Goal: Task Accomplishment & Management: Manage account settings

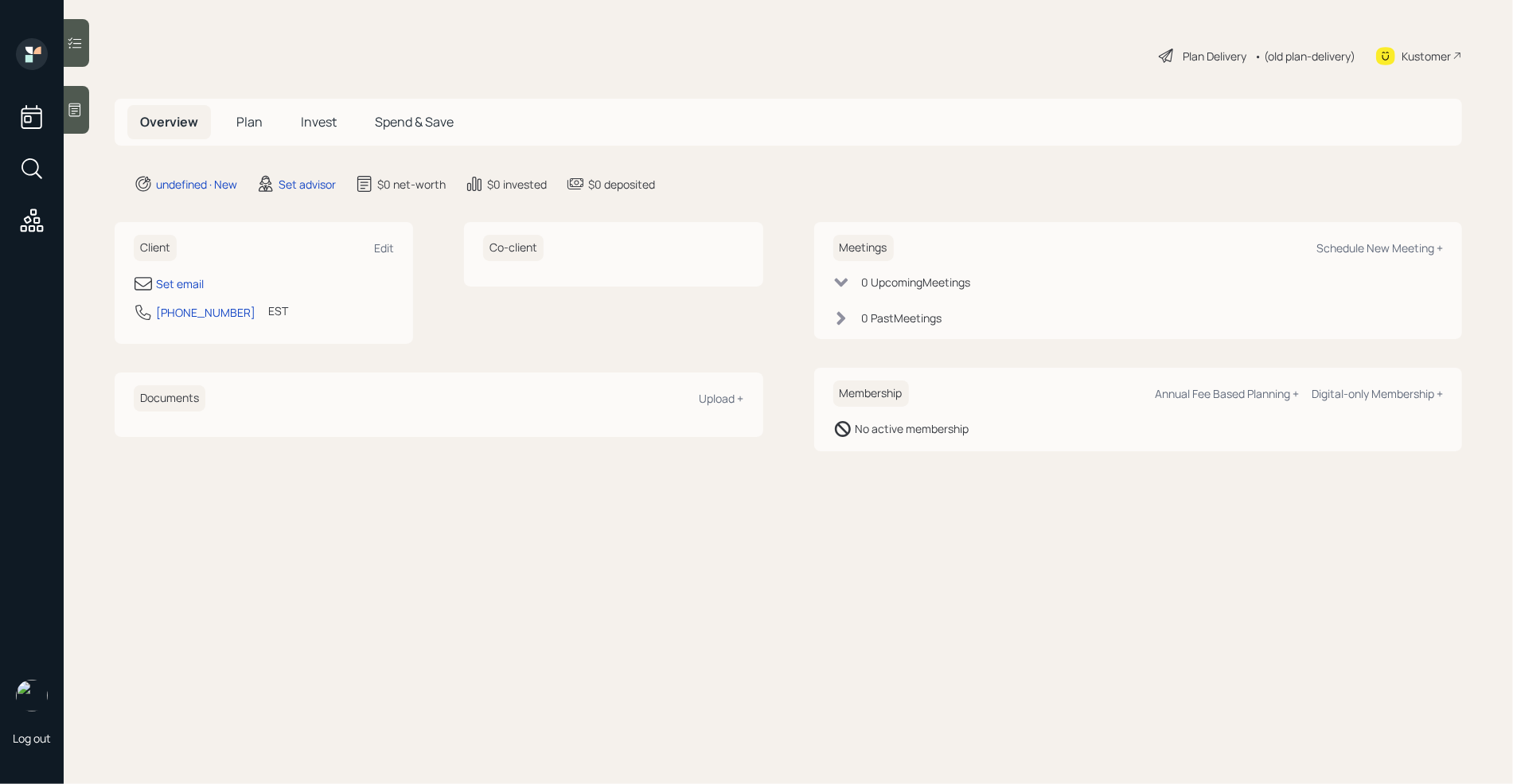
click at [71, 106] on icon at bounding box center [75, 110] width 12 height 13
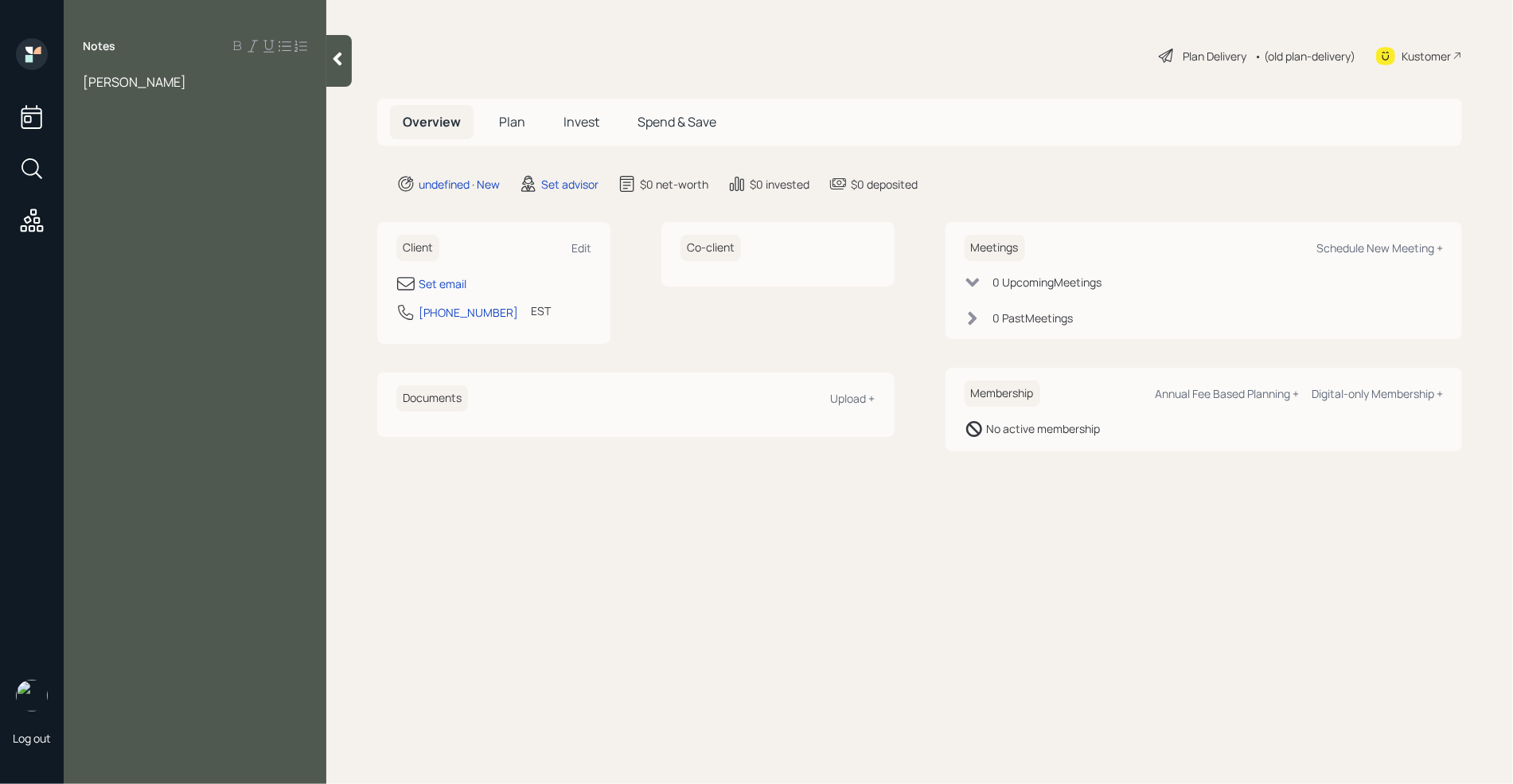
click at [95, 88] on span "[PERSON_NAME]" at bounding box center [134, 82] width 103 height 18
click at [215, 78] on div "[PERSON_NAME]" at bounding box center [194, 82] width 224 height 18
click at [122, 154] on span "plans o reti" at bounding box center [114, 152] width 63 height 18
click at [176, 155] on div "plans on reti" at bounding box center [194, 152] width 224 height 18
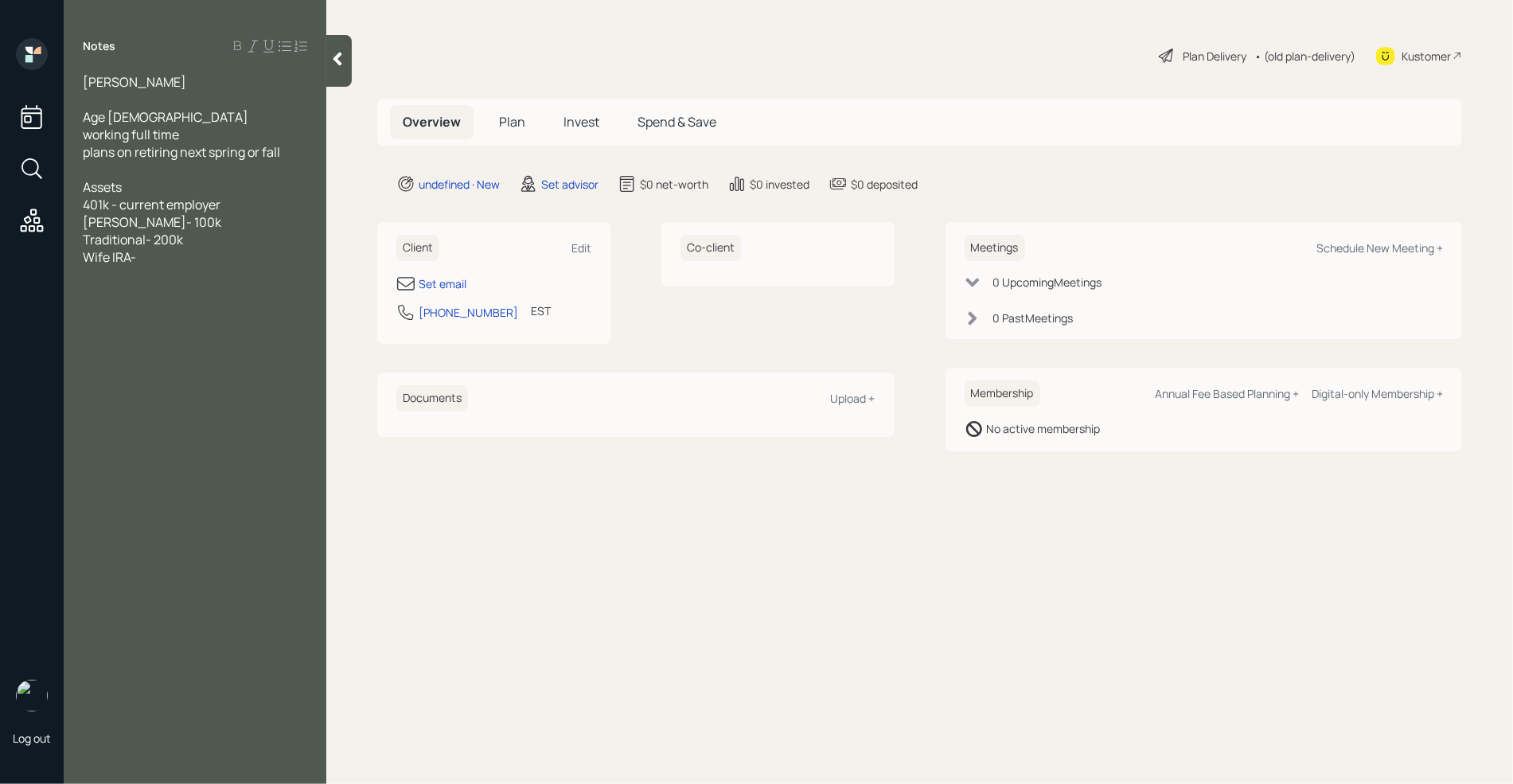
click at [238, 204] on div "401k - current employer" at bounding box center [194, 204] width 224 height 18
click at [223, 181] on div "Assets" at bounding box center [194, 187] width 224 height 18
click at [158, 275] on div "Wife IRA-" at bounding box center [194, 274] width 224 height 18
click at [147, 310] on span "ESOP- 1.2 mil that will come over teh couse of teh next 28-30 months" at bounding box center [188, 301] width 211 height 35
click at [285, 292] on span "ESOP- 1.2 mil that will come over teh couse of thh next 28-30 months" at bounding box center [188, 301] width 211 height 35
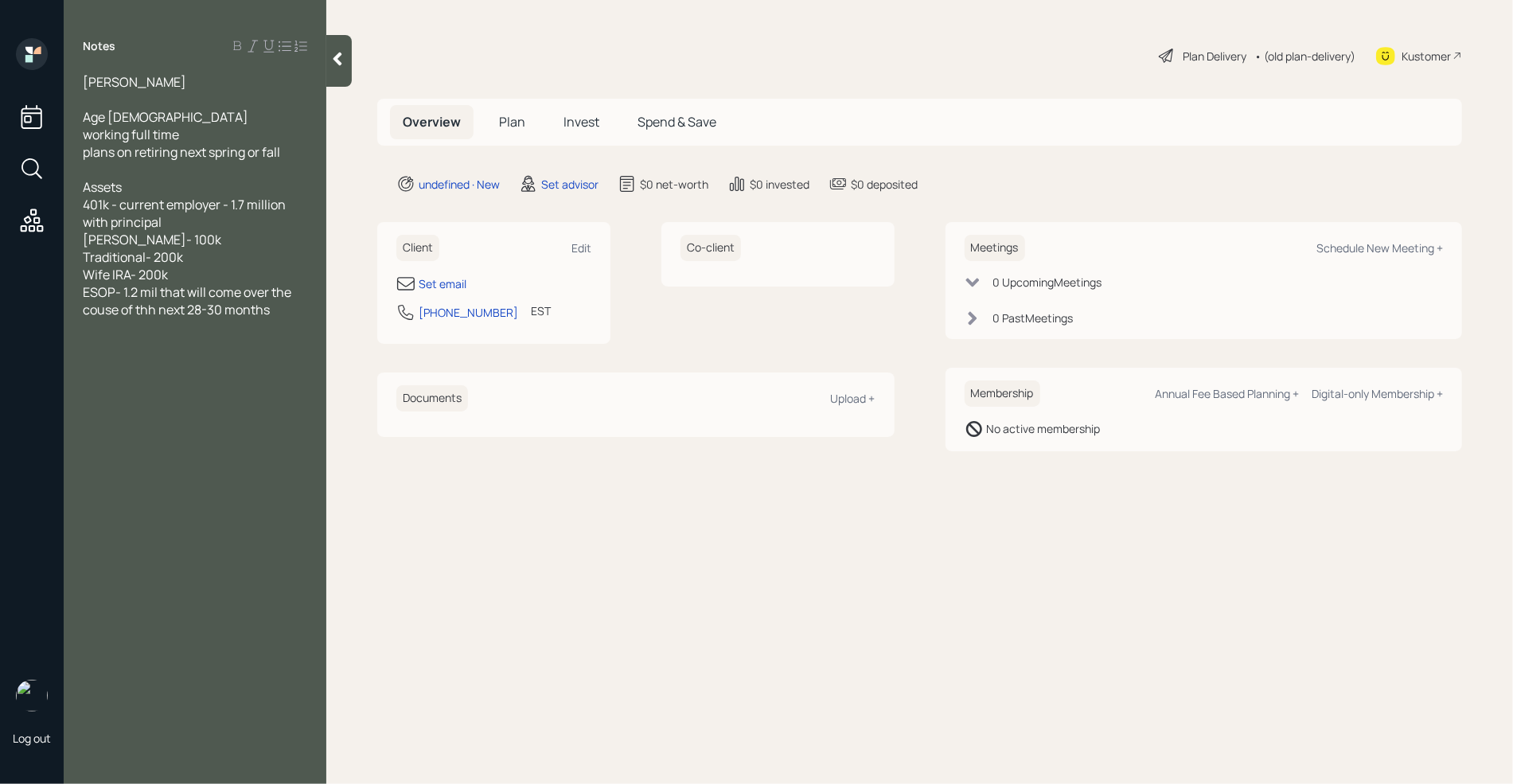
click at [107, 309] on span "ESOP- 1.2 mil that will come over the couse of thh next 28-30 months" at bounding box center [188, 301] width 211 height 35
click at [155, 310] on span "ESOP- 1.2 mil that will come over the course of thh next 28-30 months" at bounding box center [188, 301] width 211 height 35
click at [283, 303] on div "ESOP- 1.2 mil that will come over the course of the next 28-30 months" at bounding box center [194, 301] width 224 height 35
click at [118, 82] on span "[PERSON_NAME]" at bounding box center [134, 82] width 103 height 18
click at [113, 99] on div at bounding box center [194, 99] width 224 height 18
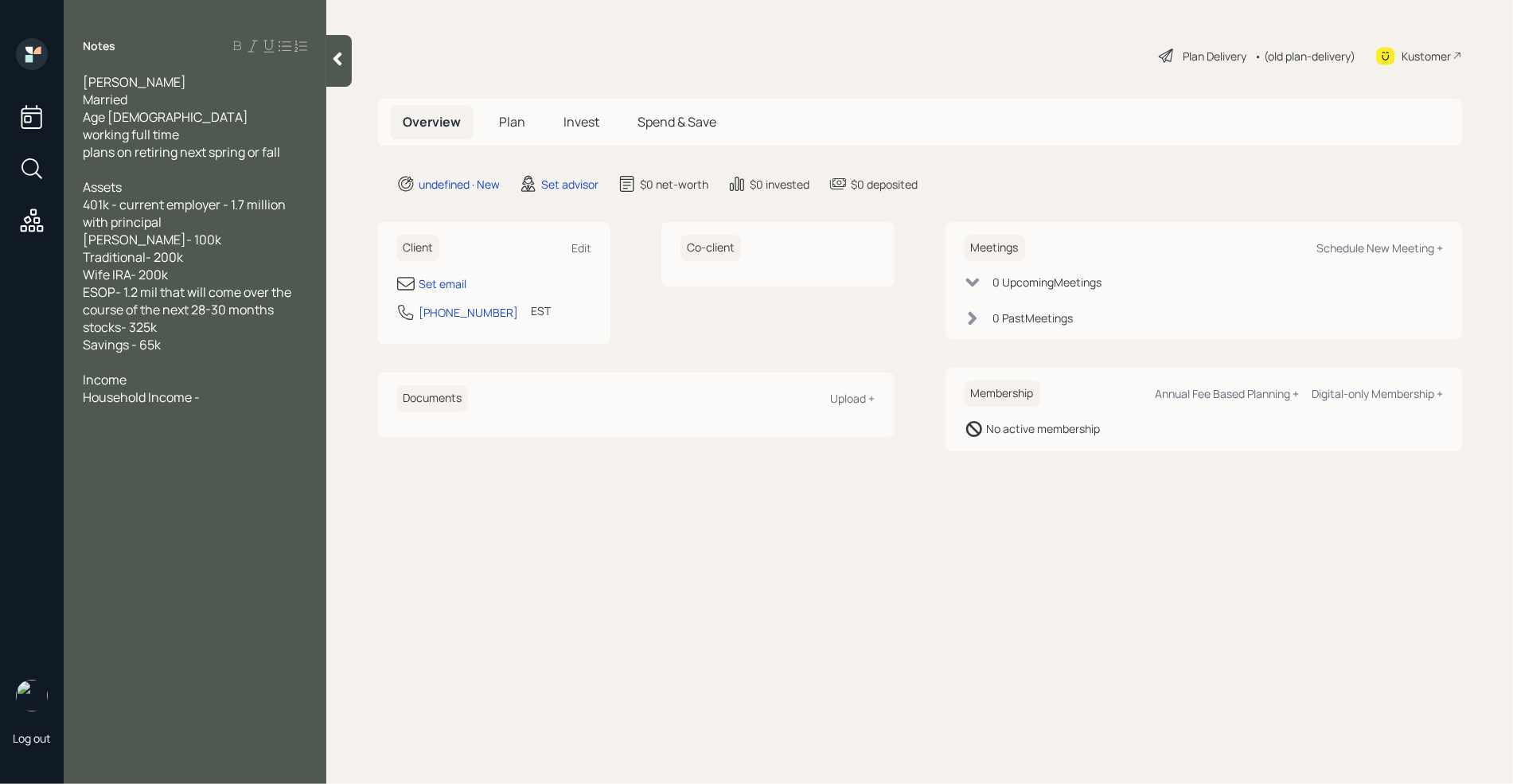
click at [219, 405] on div "Household Income -" at bounding box center [194, 397] width 224 height 18
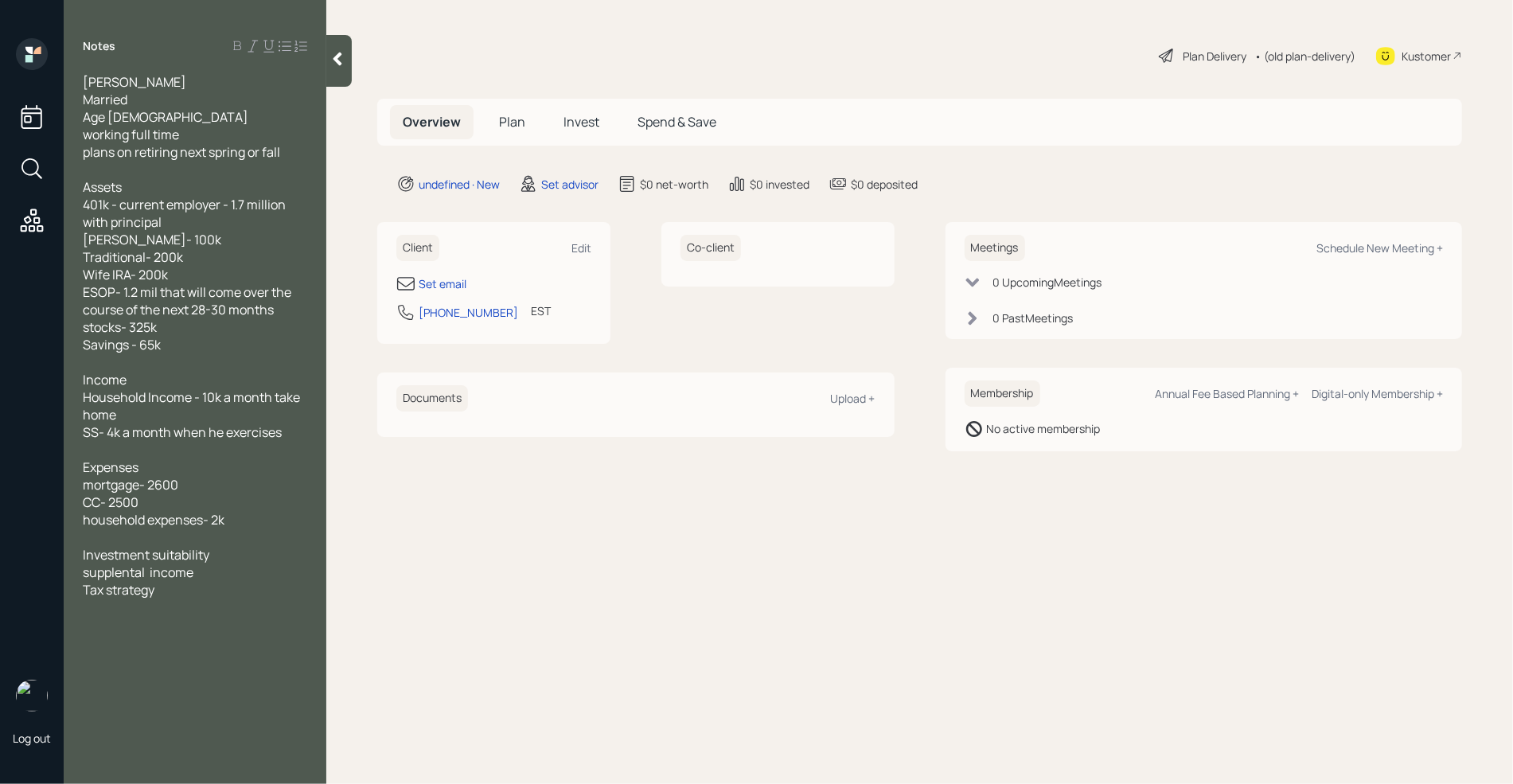
click at [111, 368] on div at bounding box center [194, 362] width 224 height 18
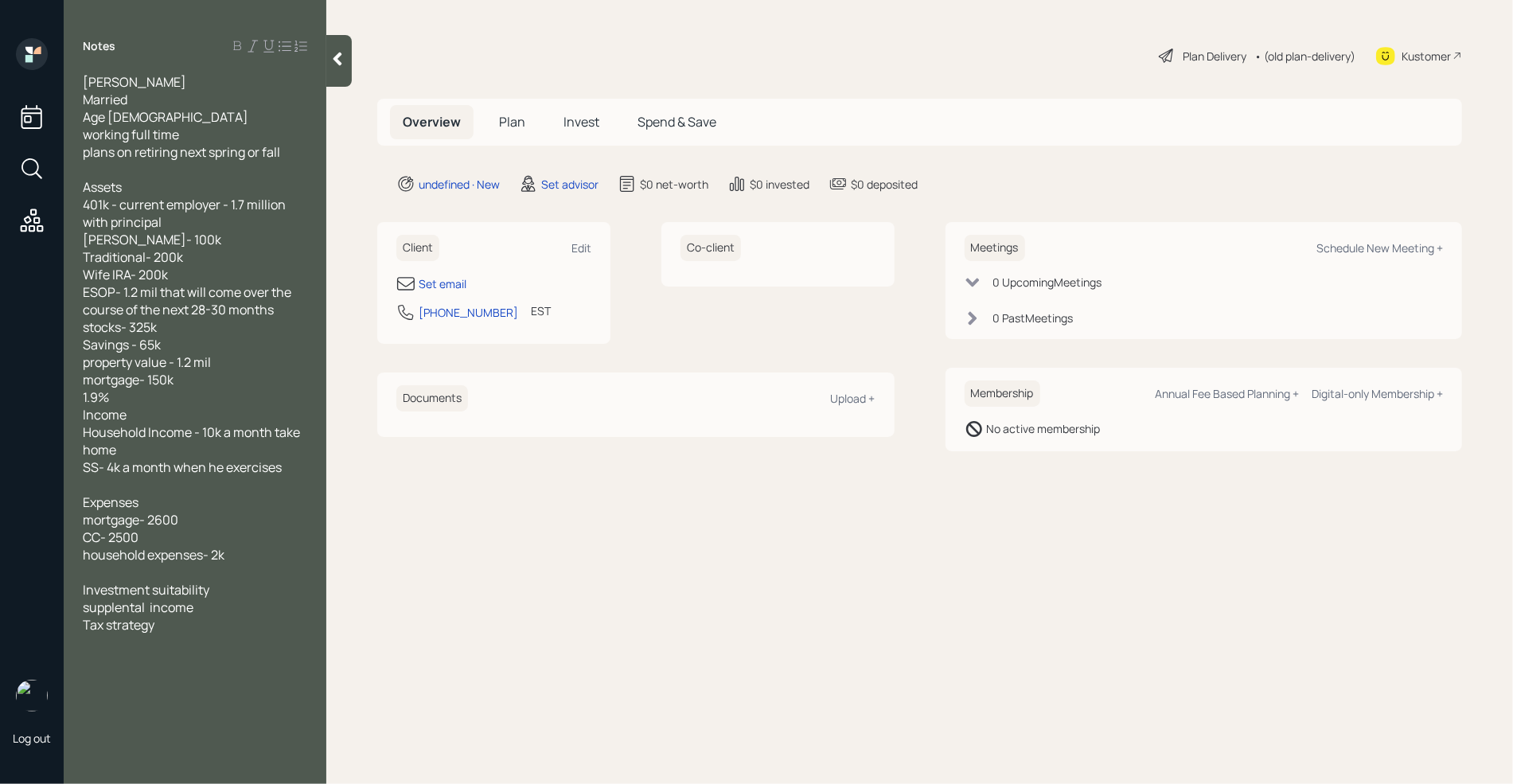
click at [179, 626] on div "Tax strategy" at bounding box center [194, 624] width 224 height 18
click at [168, 575] on div at bounding box center [194, 571] width 224 height 18
click at [126, 594] on span "What ti cover" at bounding box center [121, 589] width 78 height 18
click at [440, 279] on div "Set email" at bounding box center [442, 284] width 48 height 17
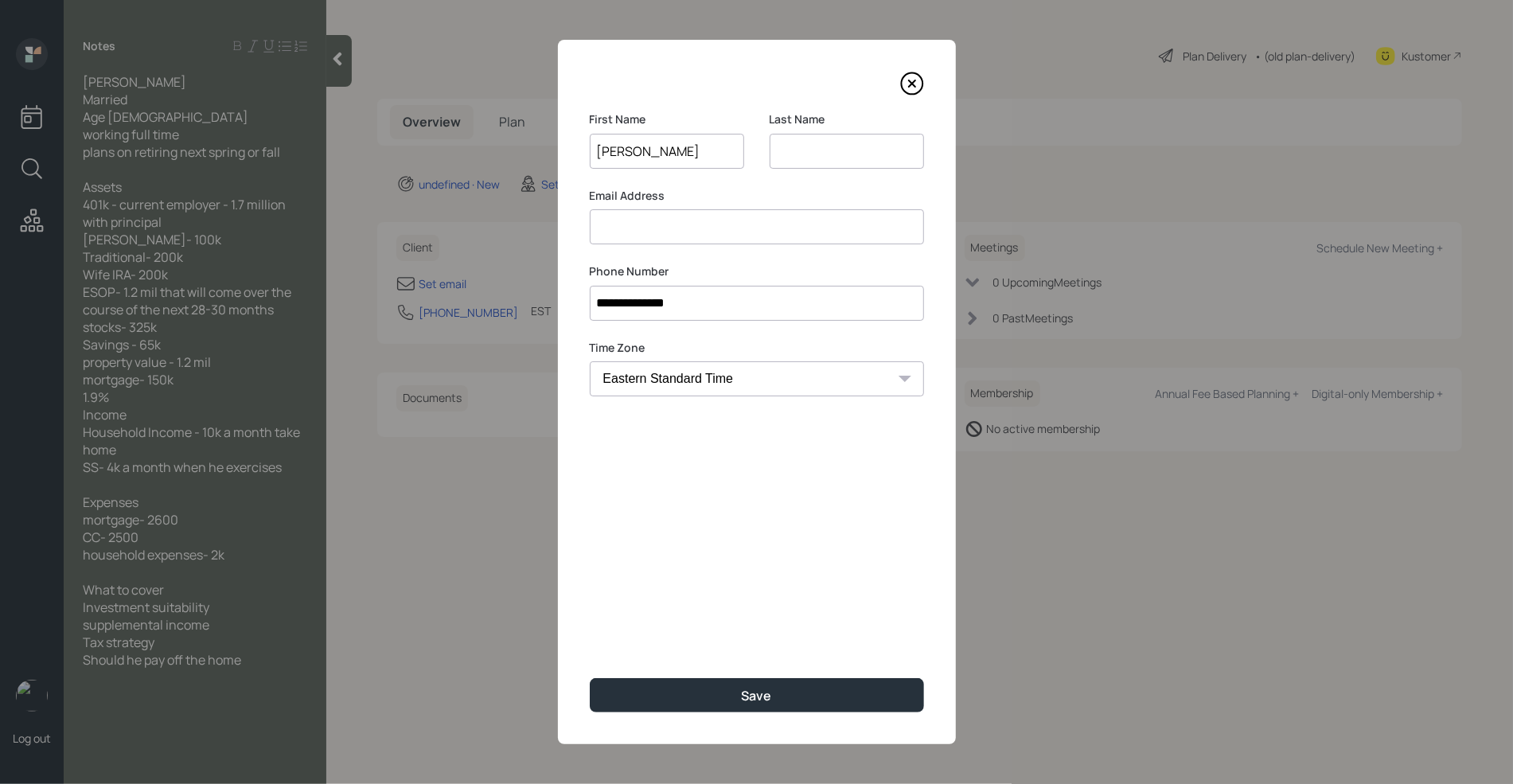
drag, startPoint x: 642, startPoint y: 161, endPoint x: 666, endPoint y: 161, distance: 24.0
click at [642, 161] on input "[PERSON_NAME]" at bounding box center [666, 151] width 154 height 35
type input "[PERSON_NAME]"
click at [783, 154] on input at bounding box center [847, 151] width 154 height 35
type input "Doll"
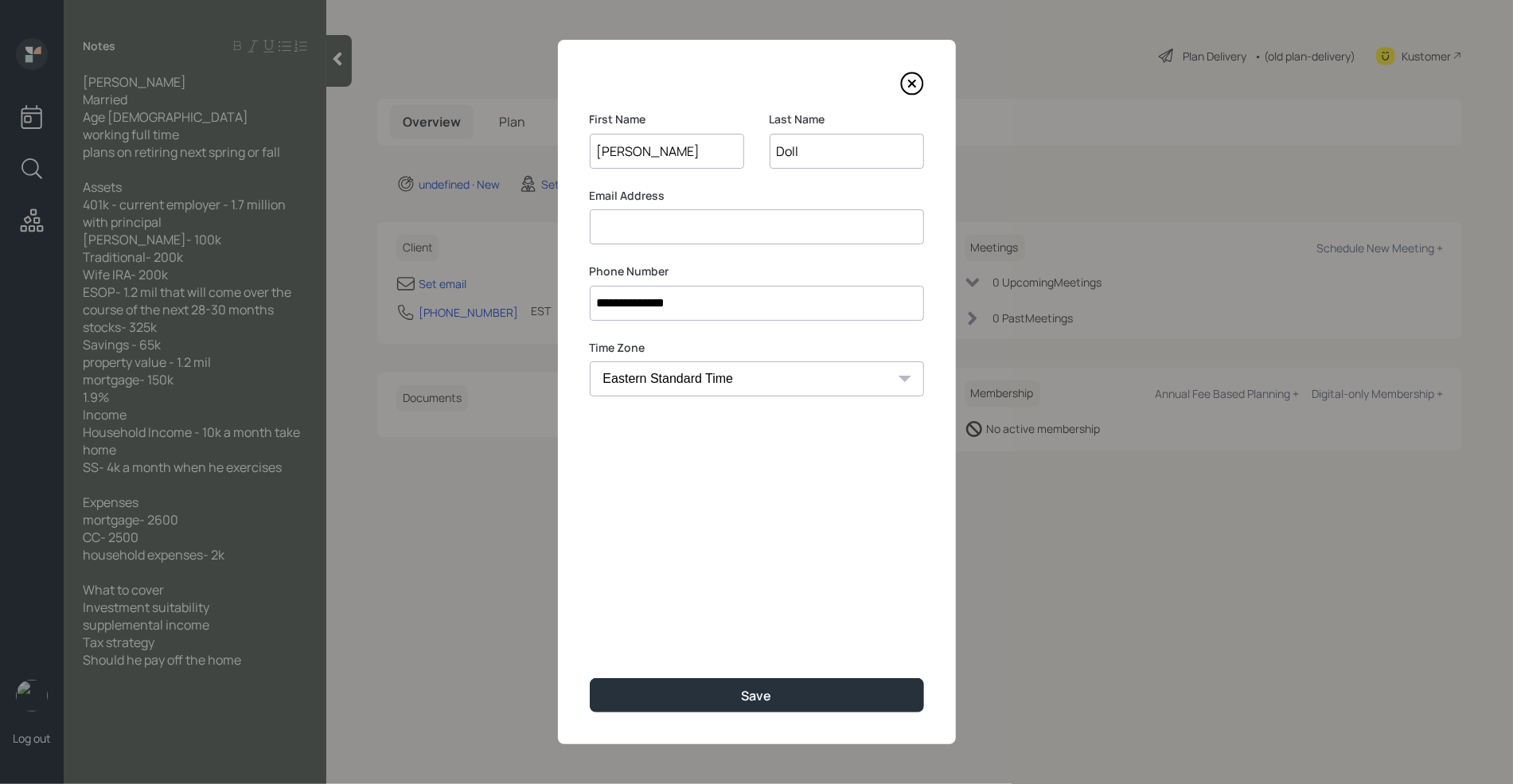
click at [696, 233] on input at bounding box center [756, 227] width 334 height 35
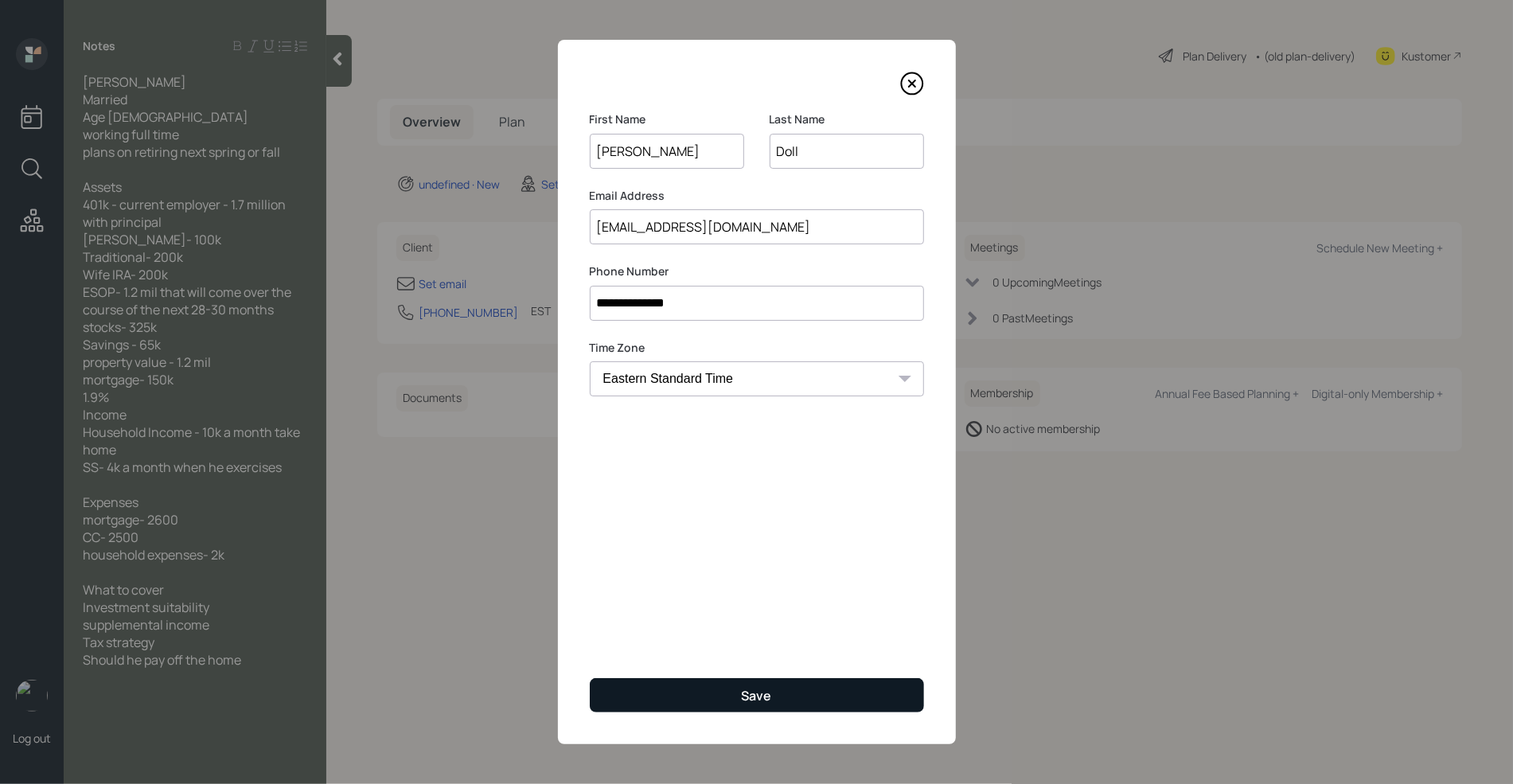
type input "[EMAIL_ADDRESS][DOMAIN_NAME]"
click at [760, 703] on div "Save" at bounding box center [756, 695] width 30 height 18
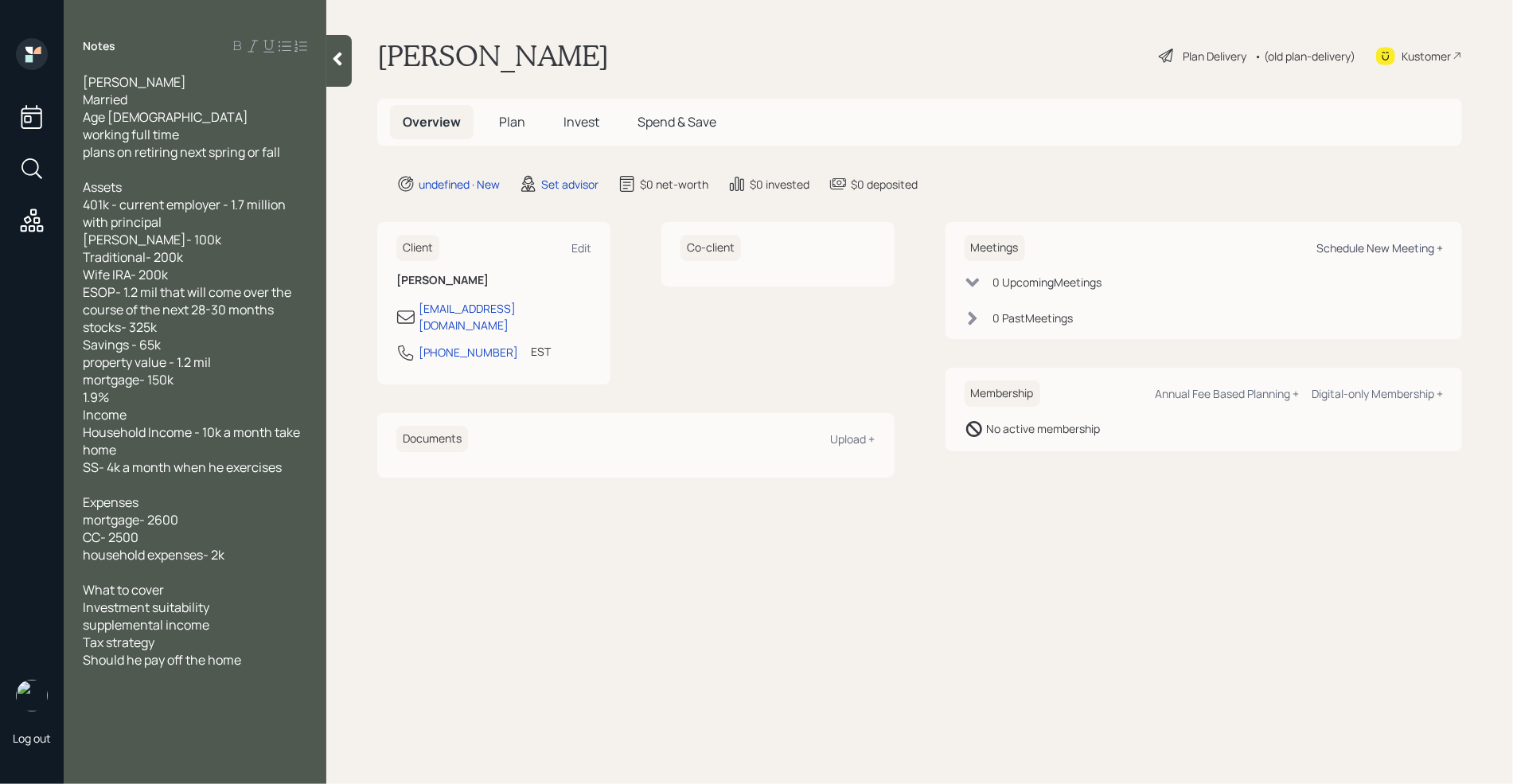
click at [1375, 249] on div "Schedule New Meeting +" at bounding box center [1380, 248] width 127 height 15
select select "round-[PERSON_NAME]"
